Goal: Register for event/course

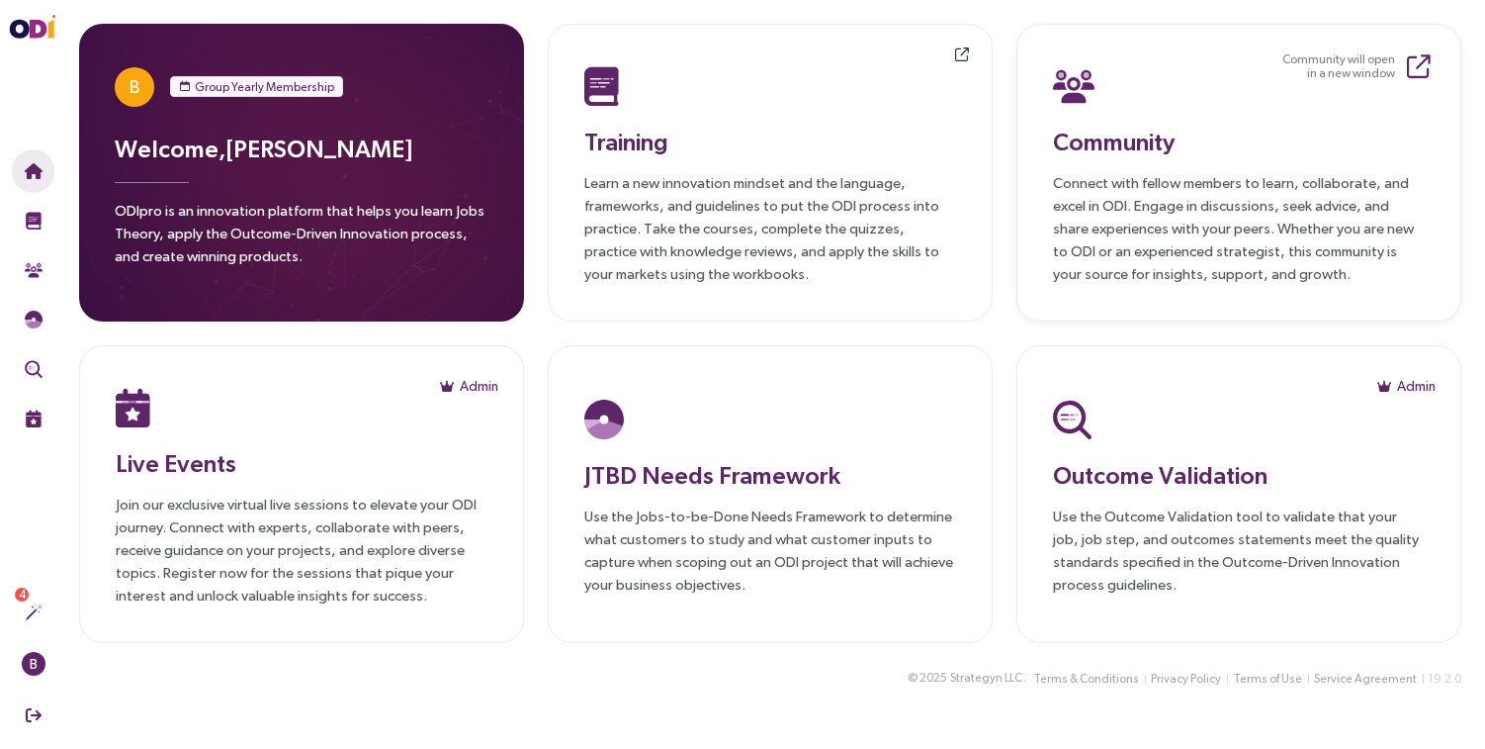
click at [1137, 217] on p "Connect with fellow members to learn, collaborate, and excel in ODI. Engage in …" at bounding box center [1239, 228] width 372 height 114
click at [258, 500] on p "Join our exclusive virtual live sessions to elevate your ODI journey. Connect w…" at bounding box center [302, 549] width 372 height 114
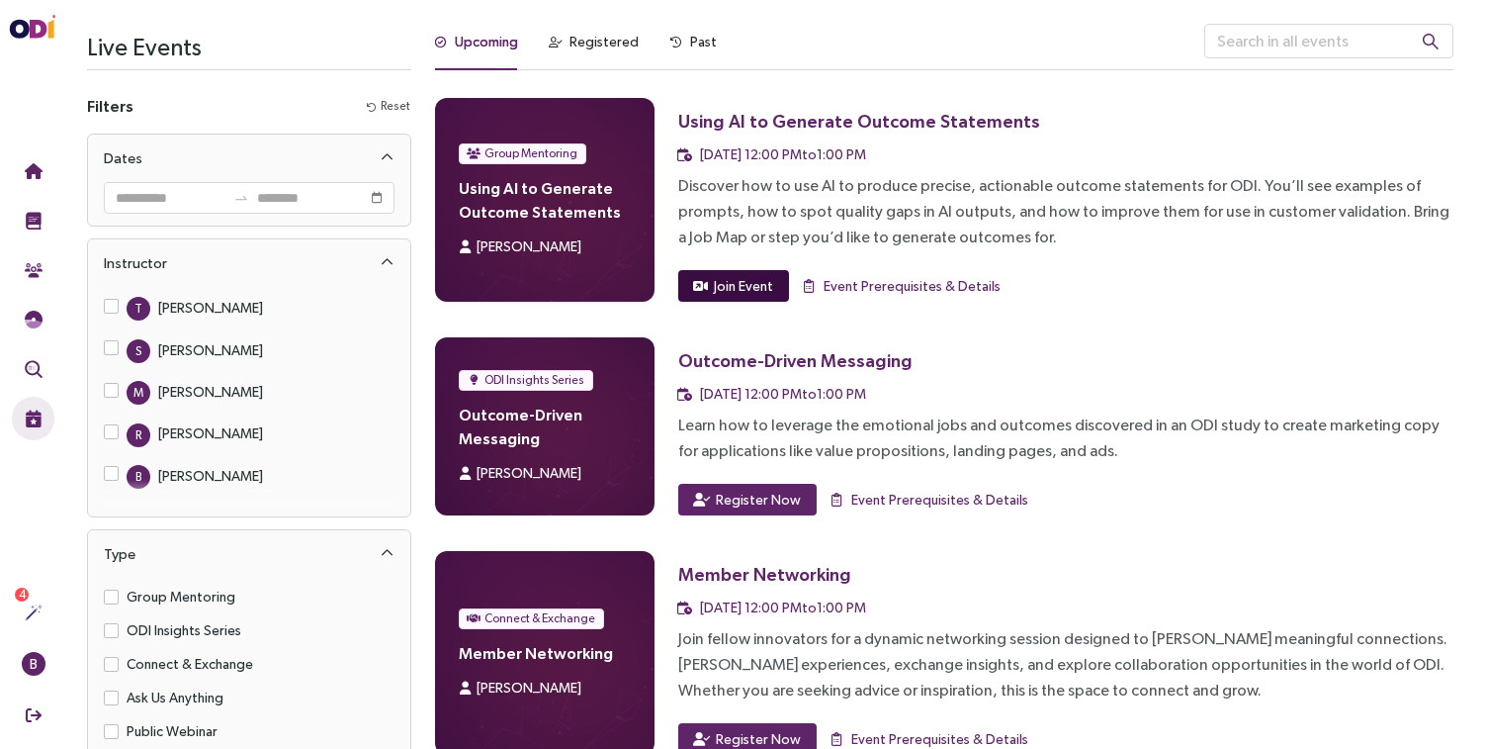
click at [758, 285] on span "Join Event" at bounding box center [743, 286] width 59 height 22
click at [746, 498] on span "Register Now" at bounding box center [758, 499] width 85 height 22
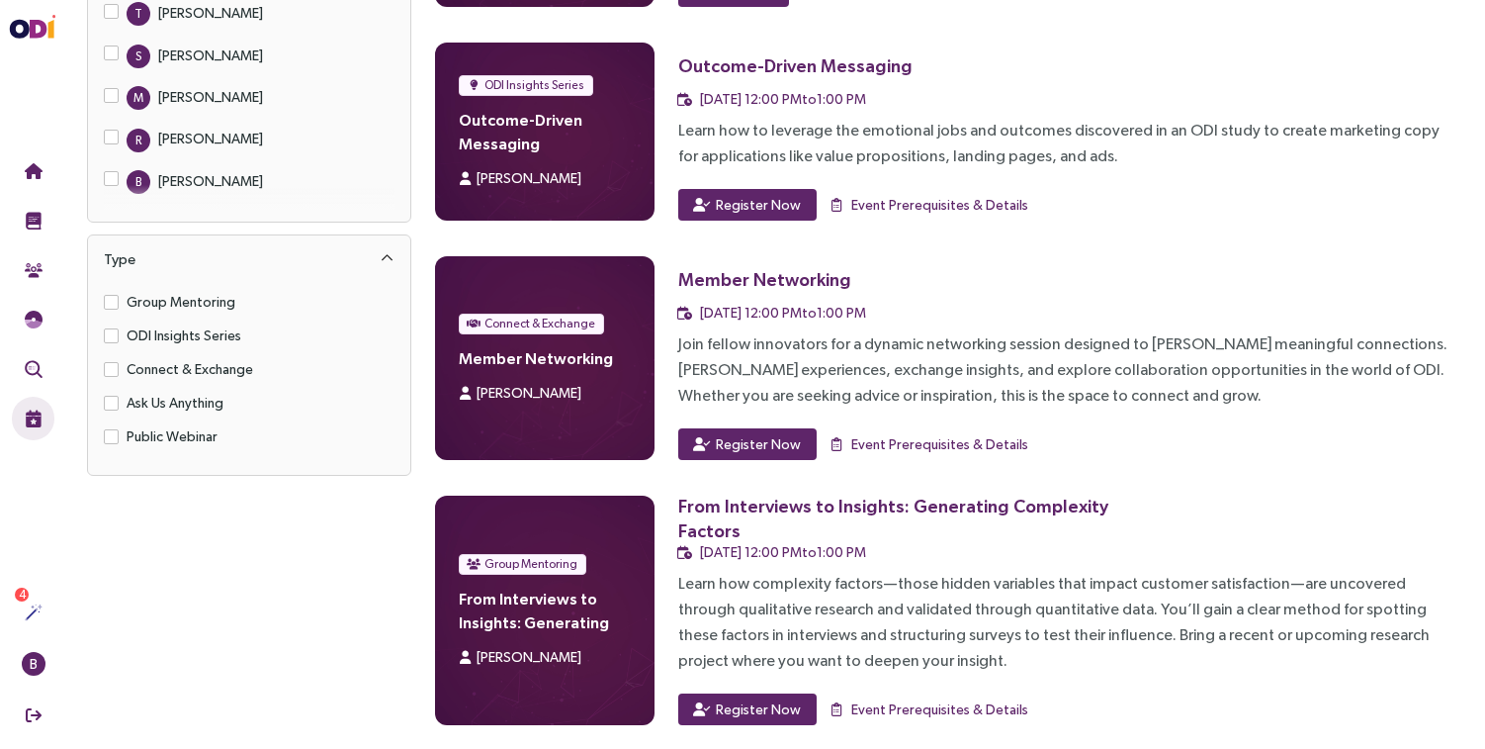
scroll to position [307, 0]
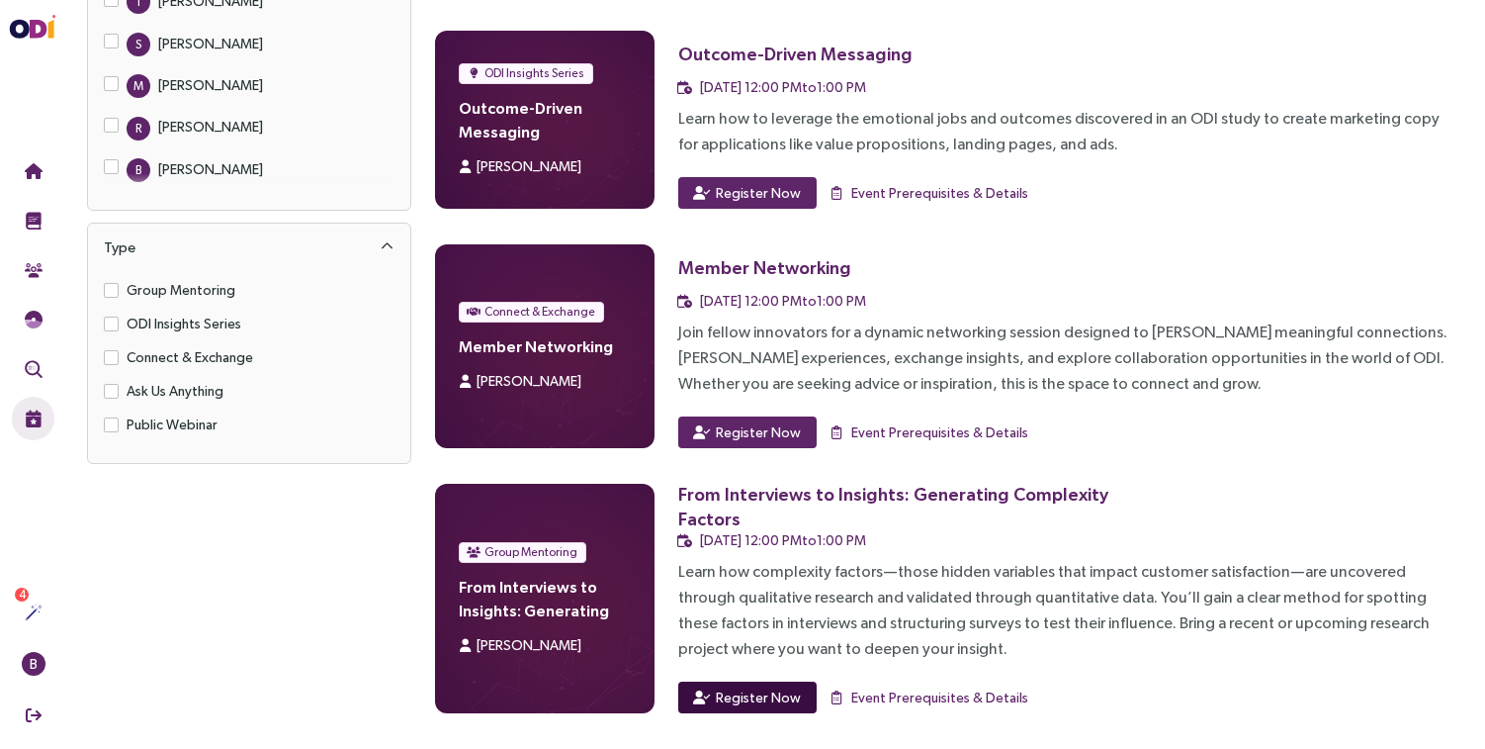
click at [759, 694] on span "Register Now" at bounding box center [758, 697] width 85 height 22
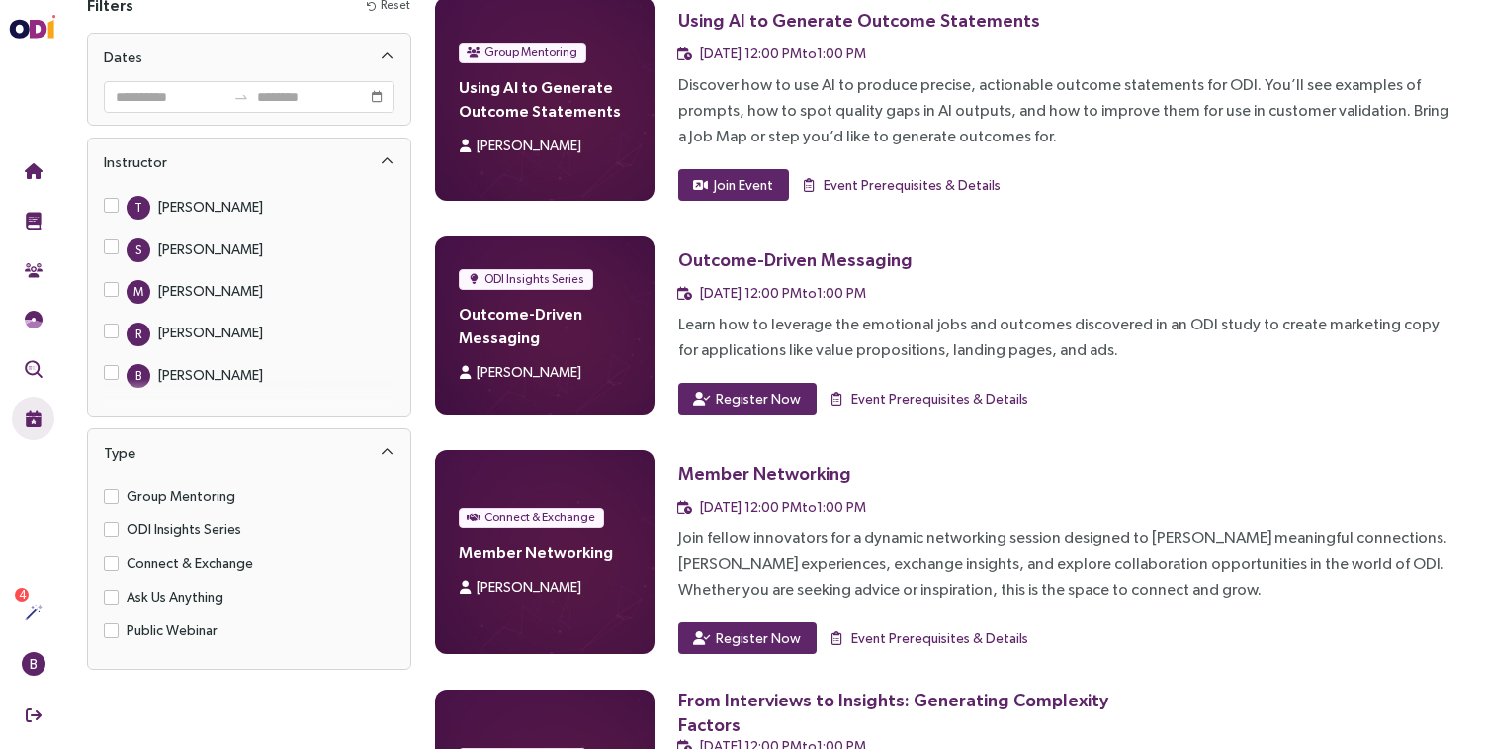
scroll to position [99, 0]
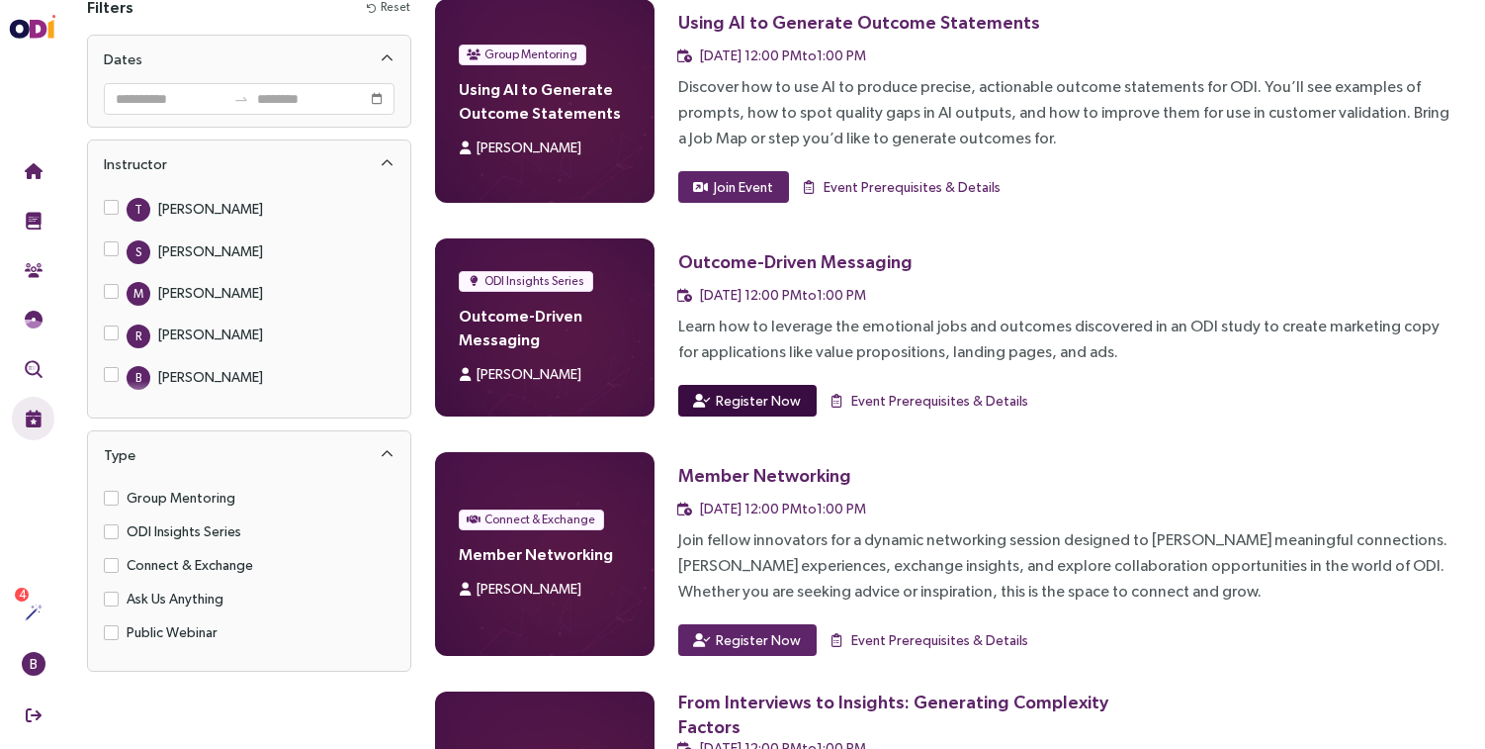
click at [737, 398] on span "Register Now" at bounding box center [758, 401] width 85 height 22
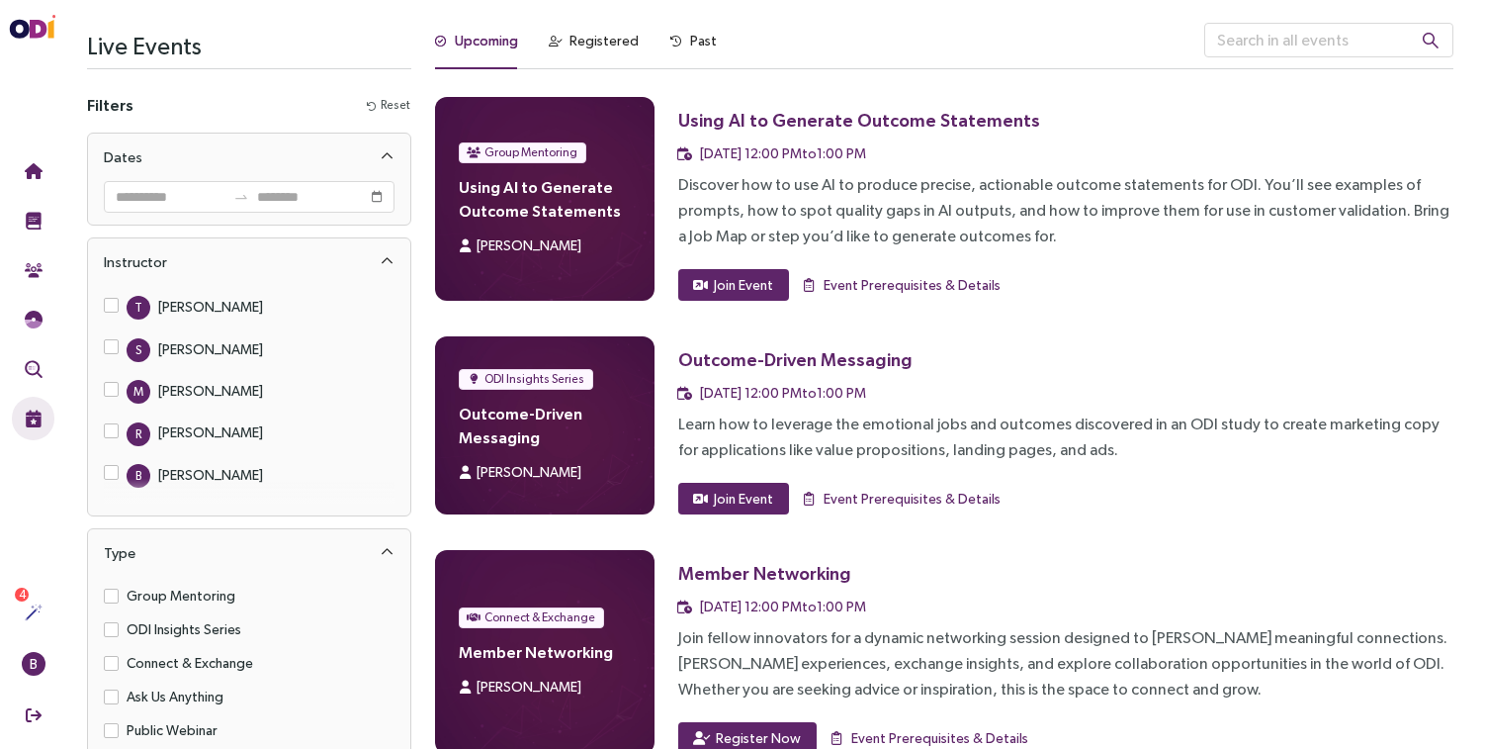
scroll to position [0, 0]
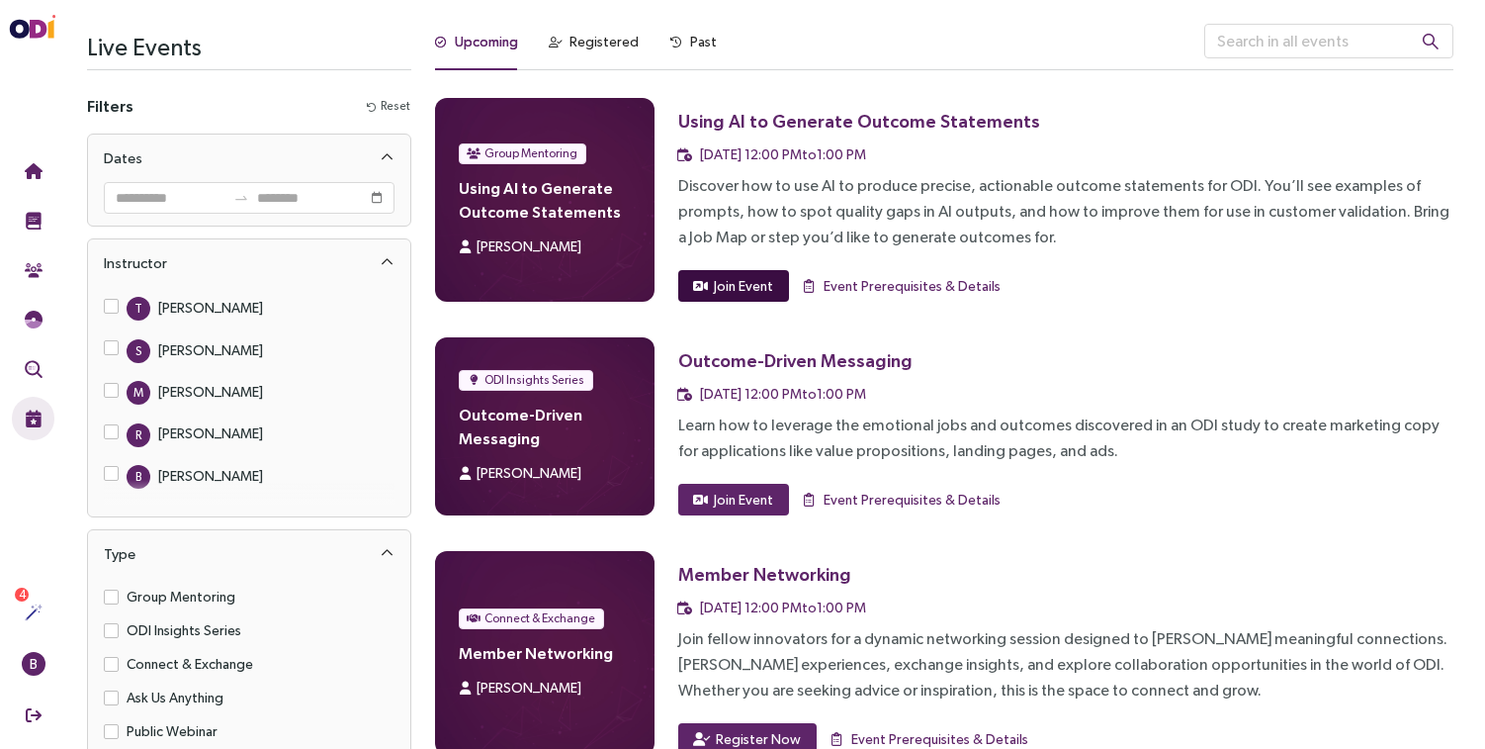
click at [731, 287] on span "Join Event" at bounding box center [743, 286] width 59 height 22
click at [735, 286] on span "Join Event" at bounding box center [743, 286] width 59 height 22
click at [941, 311] on div "Group Mentoring Using AI to Generate Outcome Statements [PERSON_NAME] Using AI …" at bounding box center [944, 559] width 1019 height 922
click at [737, 161] on span "[DATE] 12:00 PM to 1:00 PM" at bounding box center [783, 154] width 166 height 16
click at [552, 191] on h4 "Using AI to Generate Outcome Statements" at bounding box center [545, 199] width 172 height 47
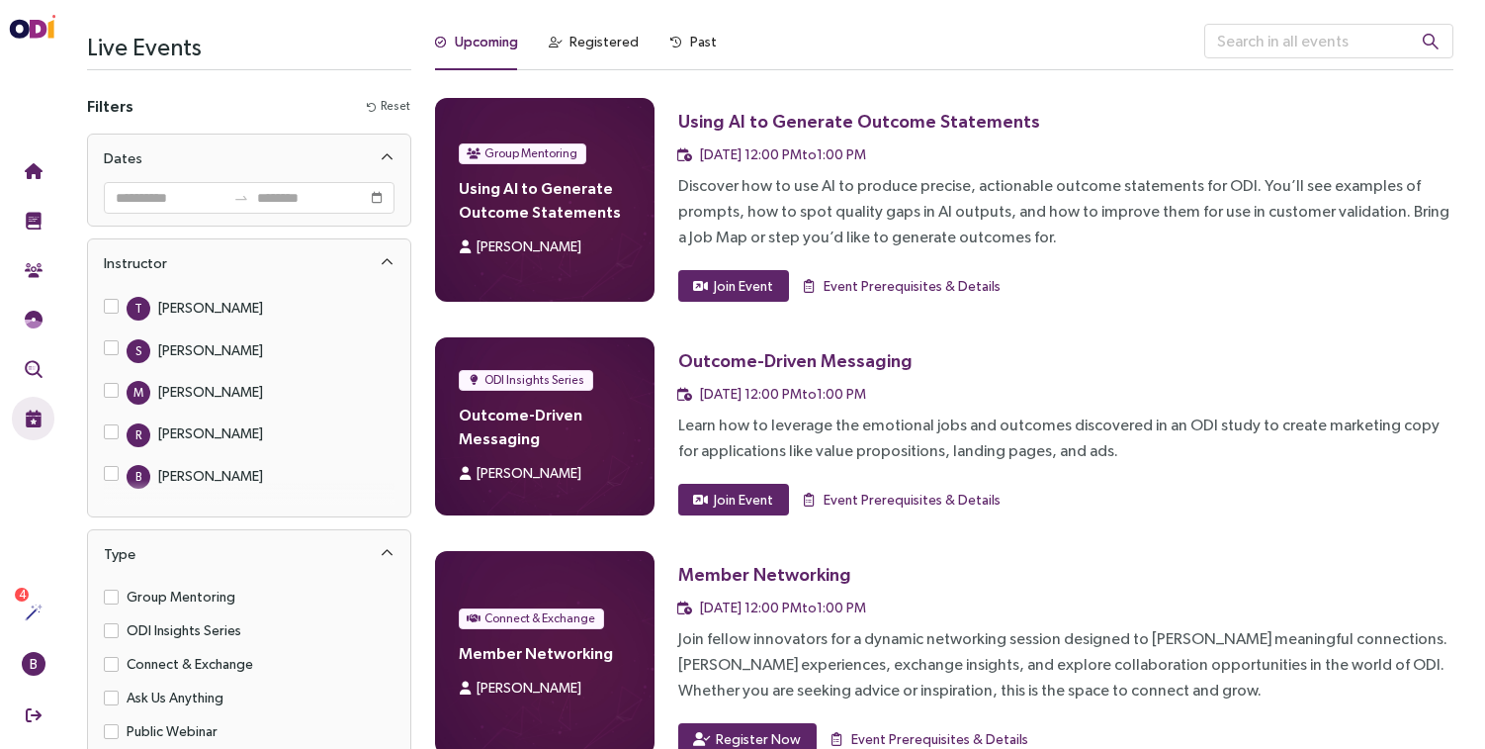
click at [684, 159] on icon at bounding box center [684, 154] width 15 height 13
click at [690, 159] on icon at bounding box center [684, 154] width 15 height 13
click at [732, 164] on div "[DATE] 12:00 PM to 1:00 PM" at bounding box center [783, 154] width 166 height 22
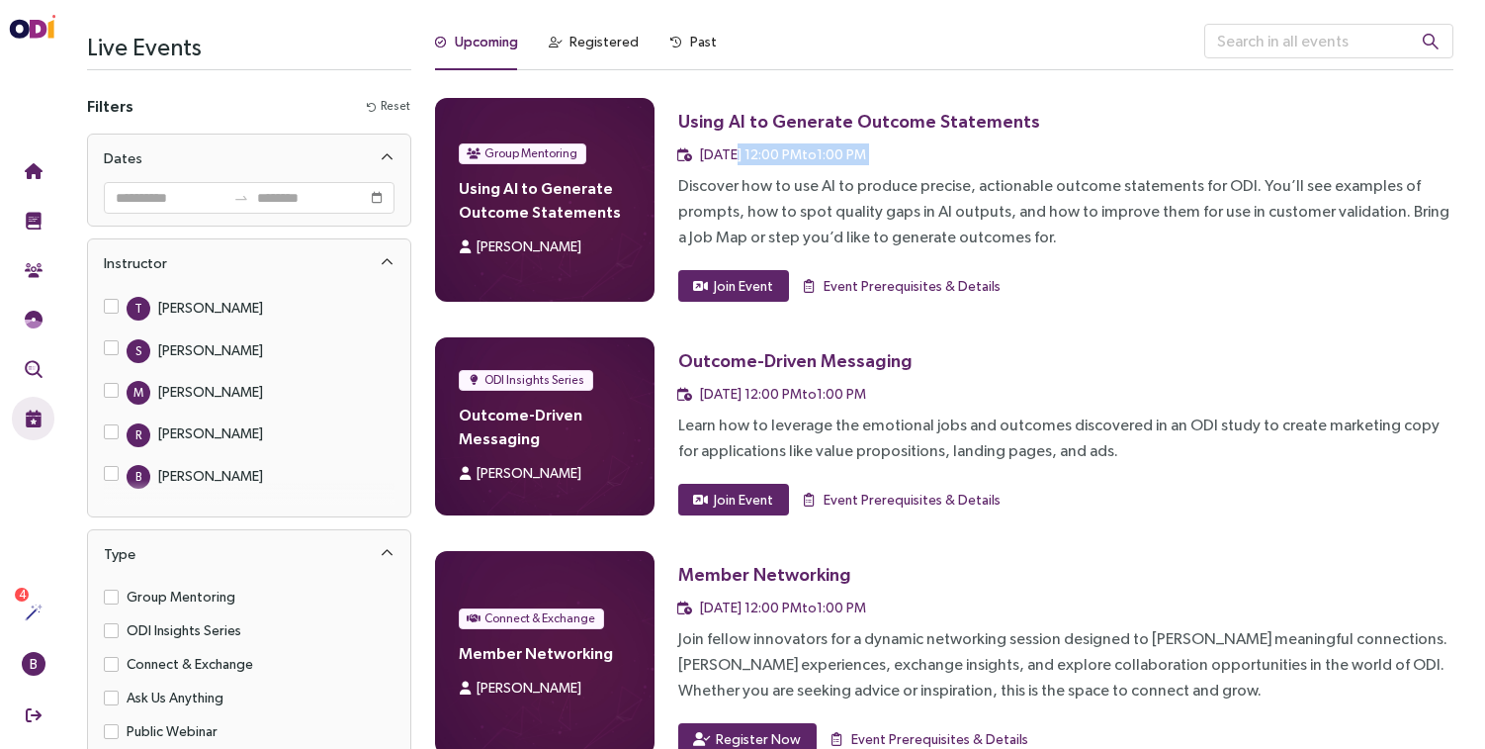
click at [732, 164] on div "[DATE] 12:00 PM to 1:00 PM" at bounding box center [783, 154] width 166 height 22
